Goal: Find specific page/section: Find specific page/section

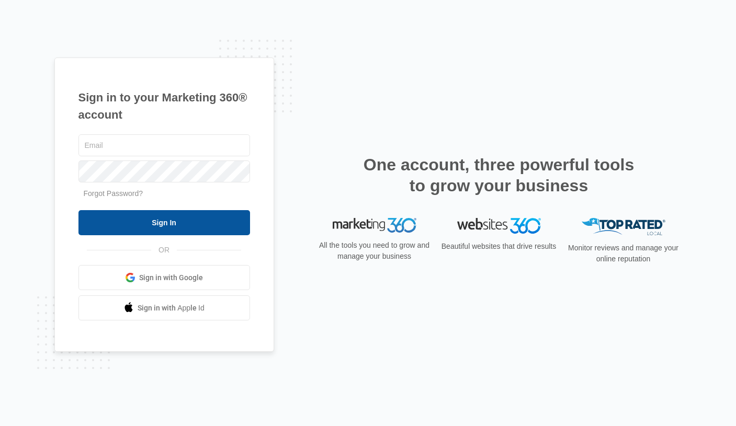
type input "[PERSON_NAME][EMAIL_ADDRESS][PERSON_NAME][DOMAIN_NAME]"
click at [164, 224] on input "Sign In" at bounding box center [164, 222] width 172 height 25
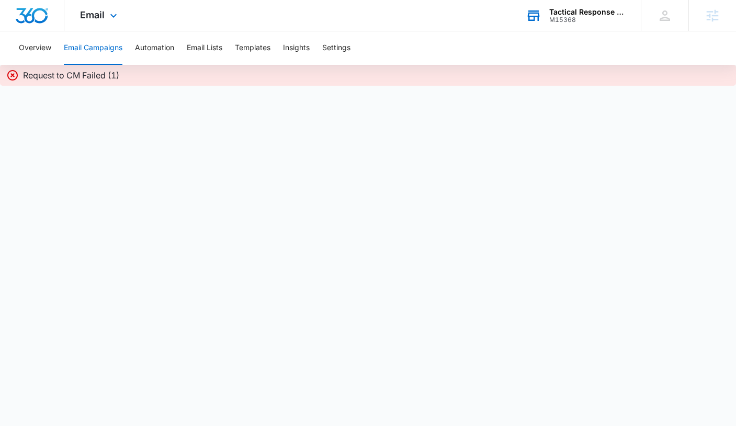
click at [582, 13] on div "Tactical Response Security Consulting Inc." at bounding box center [587, 12] width 76 height 8
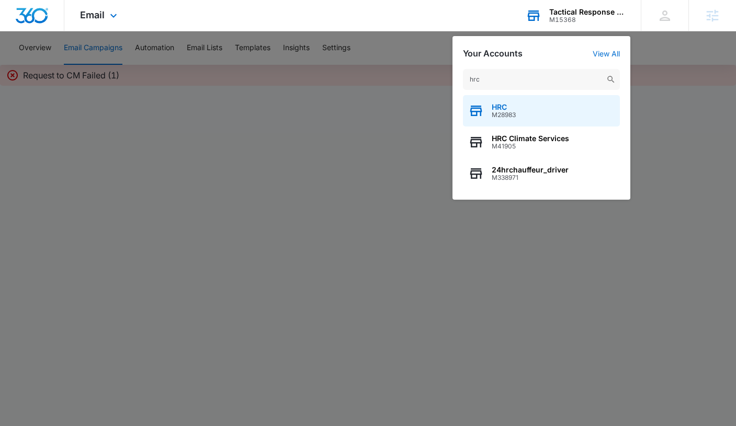
type input "hrc"
click at [524, 108] on div "HRC M28983" at bounding box center [541, 110] width 157 height 31
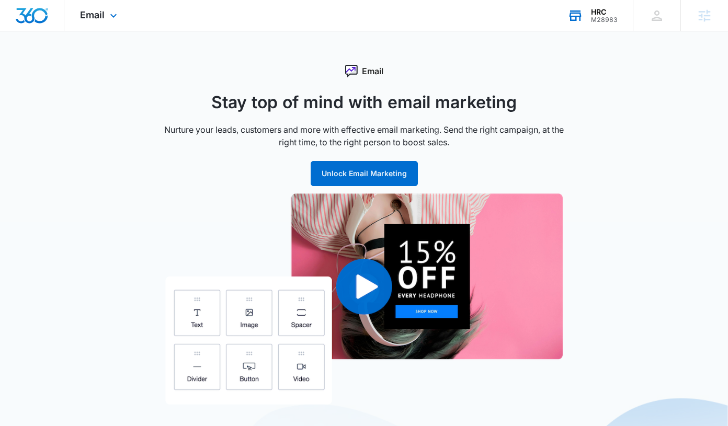
click at [597, 21] on div "M28983" at bounding box center [604, 19] width 27 height 7
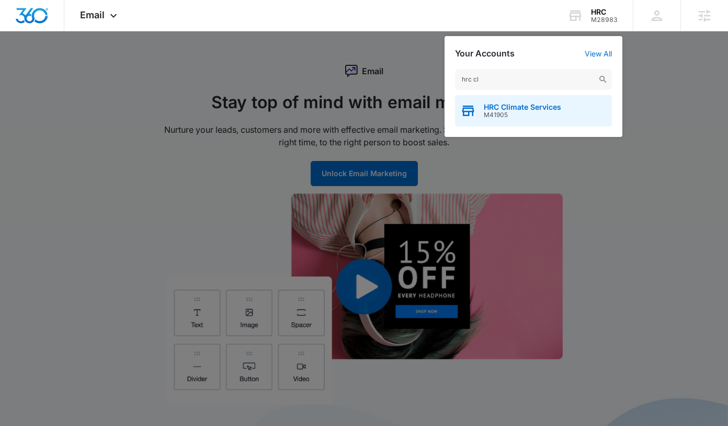
type input "hrc cl"
click at [511, 117] on span "M41905" at bounding box center [522, 114] width 77 height 7
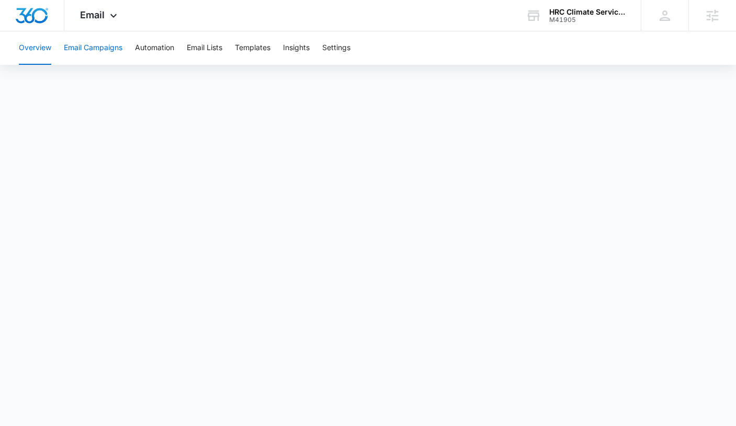
click at [81, 42] on button "Email Campaigns" at bounding box center [93, 47] width 59 height 33
